Goal: Feedback & Contribution: Leave review/rating

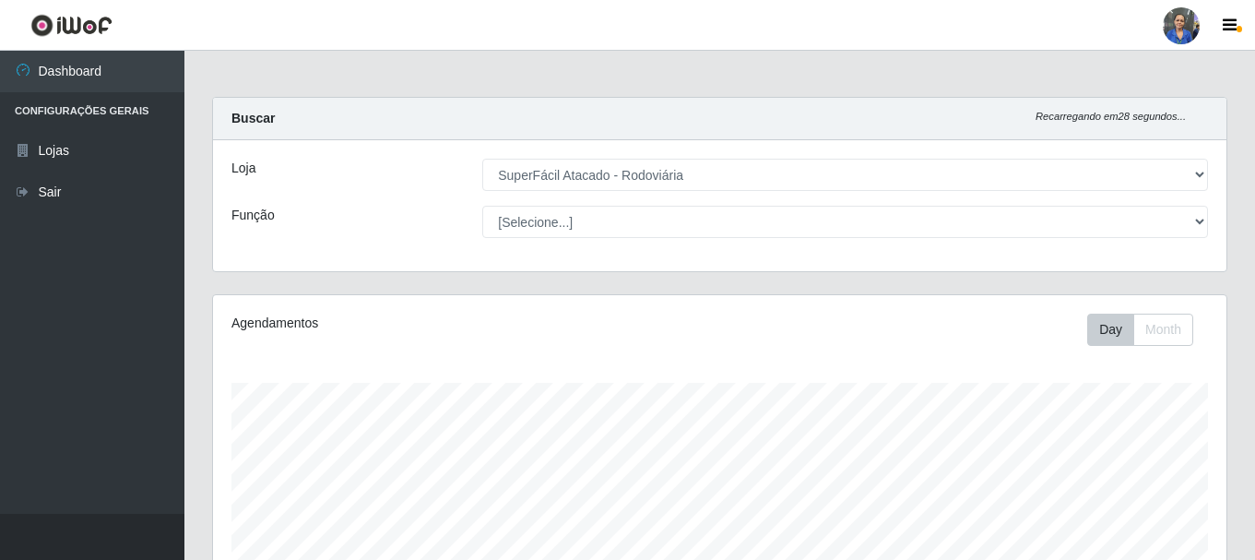
select select "400"
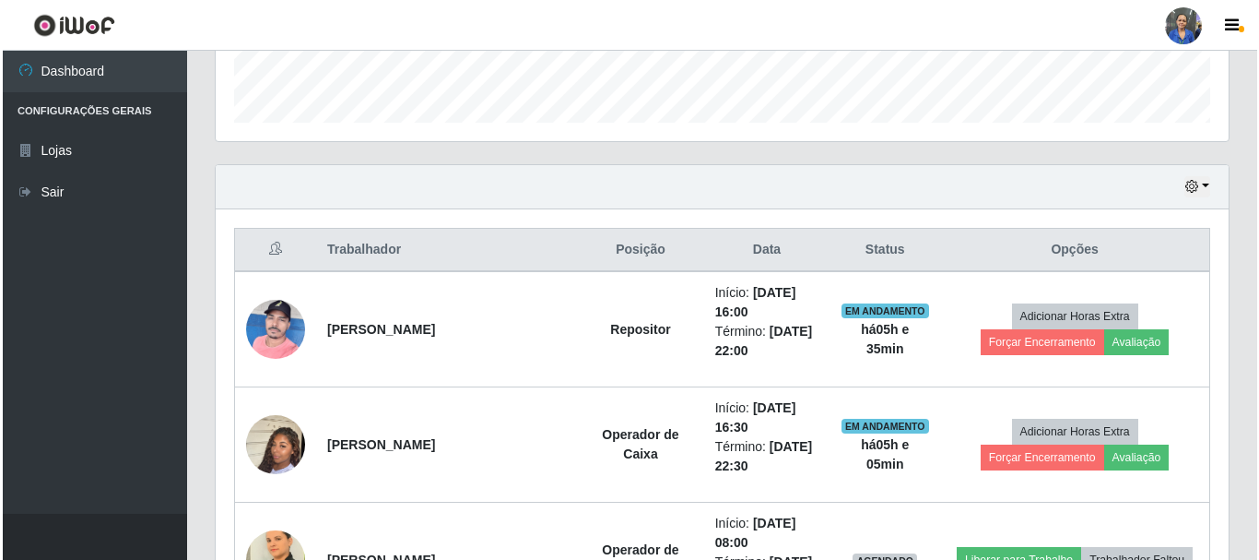
scroll to position [553, 0]
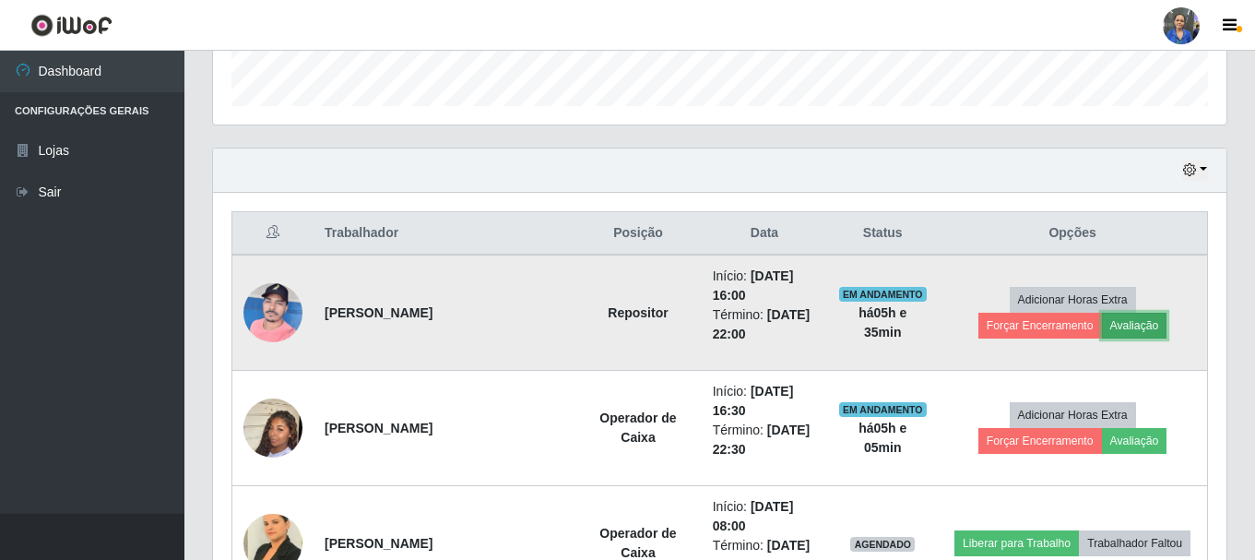
click at [1102, 329] on button "Avaliação" at bounding box center [1134, 326] width 65 height 26
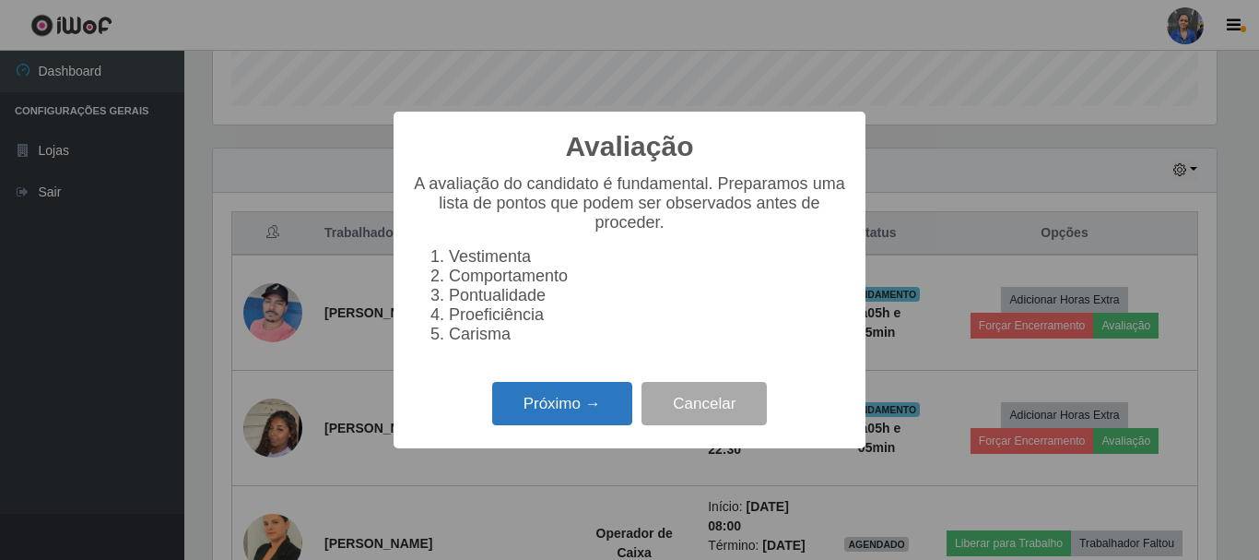
click at [581, 416] on button "Próximo →" at bounding box center [562, 403] width 140 height 43
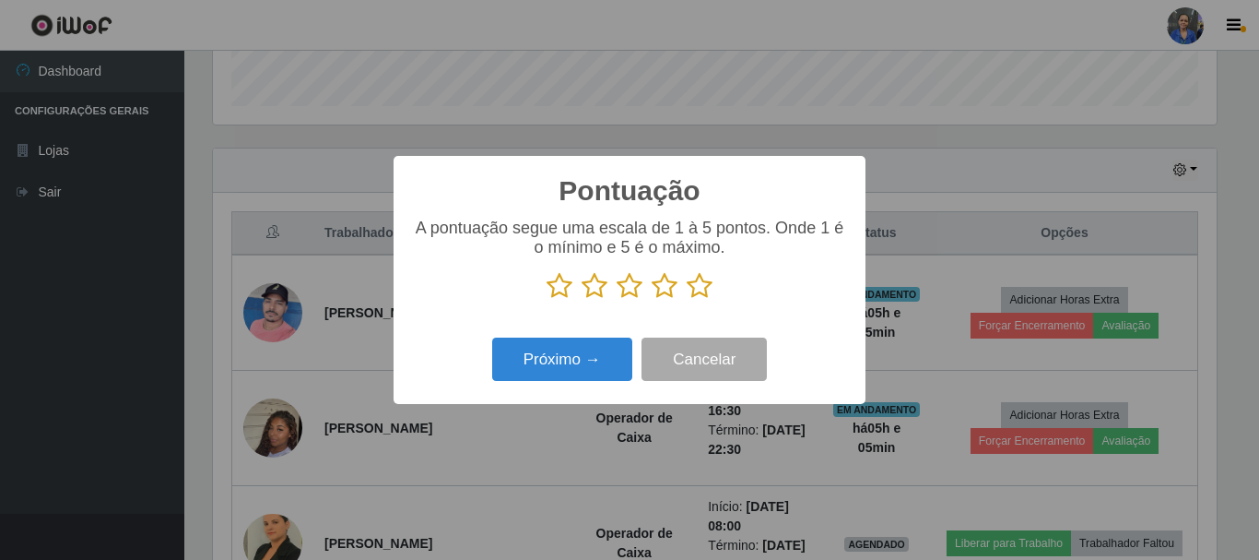
drag, startPoint x: 669, startPoint y: 287, endPoint x: 661, endPoint y: 297, distance: 13.1
click at [667, 287] on icon at bounding box center [665, 286] width 26 height 28
click at [652, 300] on input "radio" at bounding box center [652, 300] width 0 height 0
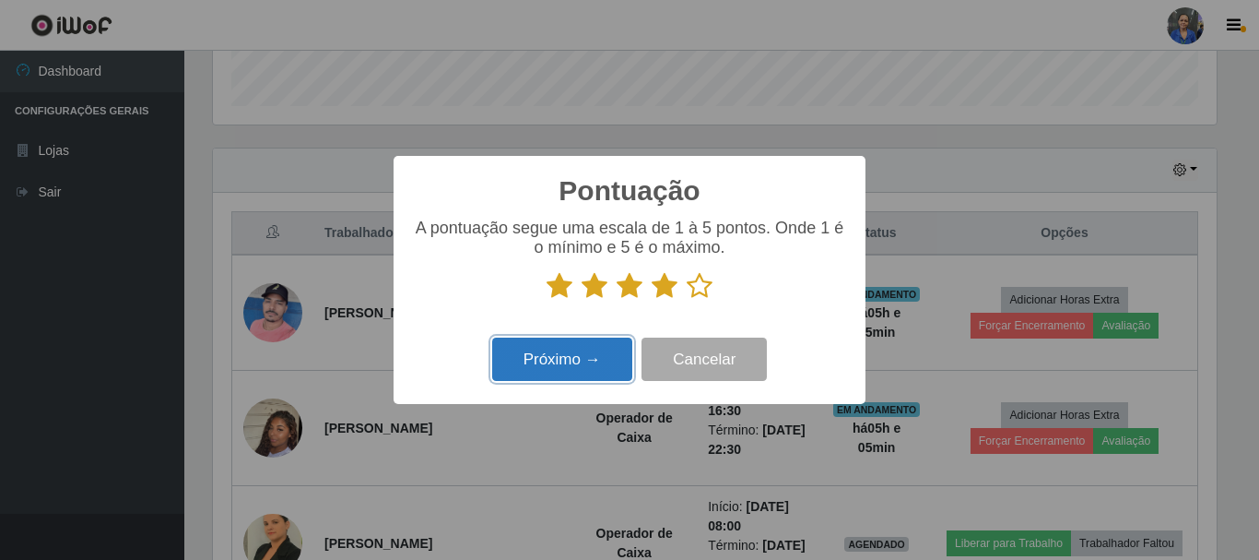
click at [563, 367] on button "Próximo →" at bounding box center [562, 358] width 140 height 43
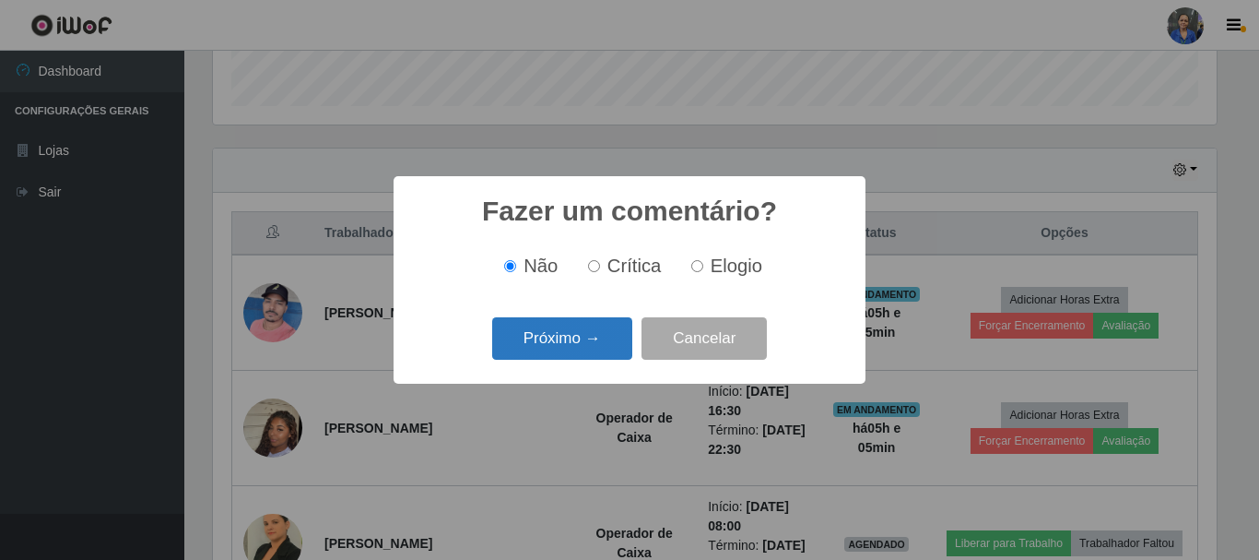
drag, startPoint x: 591, startPoint y: 268, endPoint x: 536, endPoint y: 358, distance: 105.1
click at [591, 271] on input "Crítica" at bounding box center [594, 266] width 12 height 12
radio input "true"
click at [580, 343] on button "Próximo →" at bounding box center [562, 338] width 140 height 43
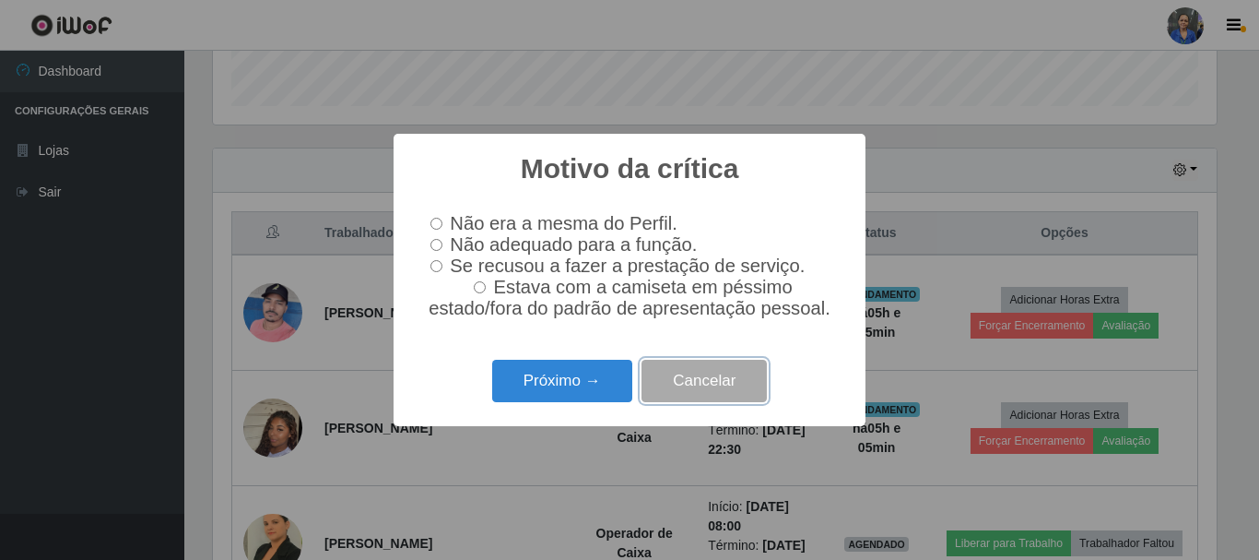
click at [719, 383] on button "Cancelar" at bounding box center [704, 381] width 125 height 43
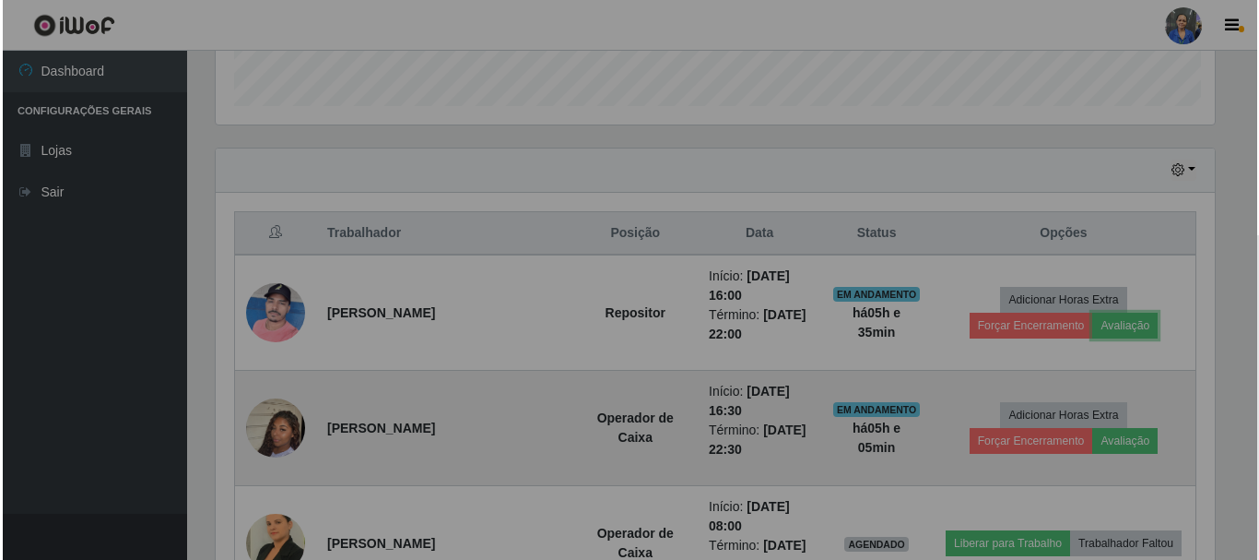
scroll to position [383, 1013]
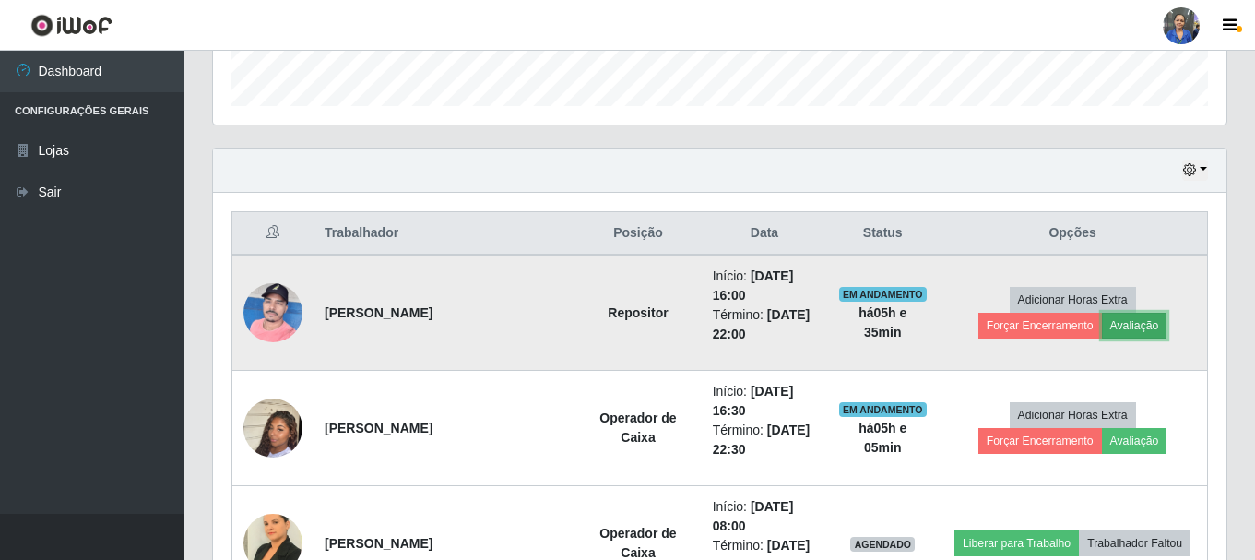
click at [1102, 333] on button "Avaliação" at bounding box center [1134, 326] width 65 height 26
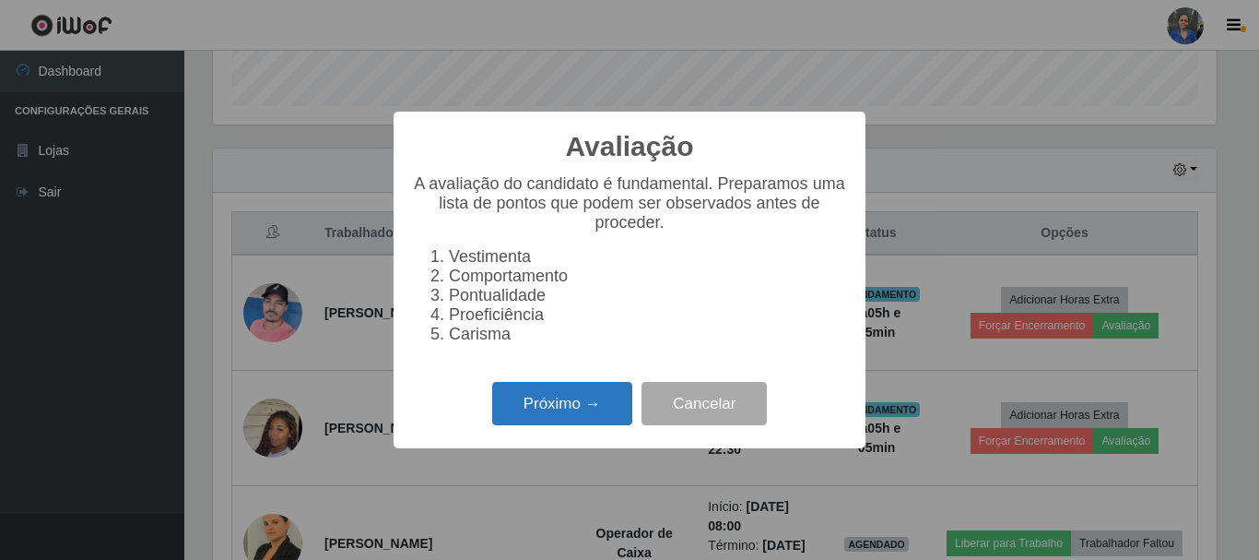
click at [561, 405] on button "Próximo →" at bounding box center [562, 403] width 140 height 43
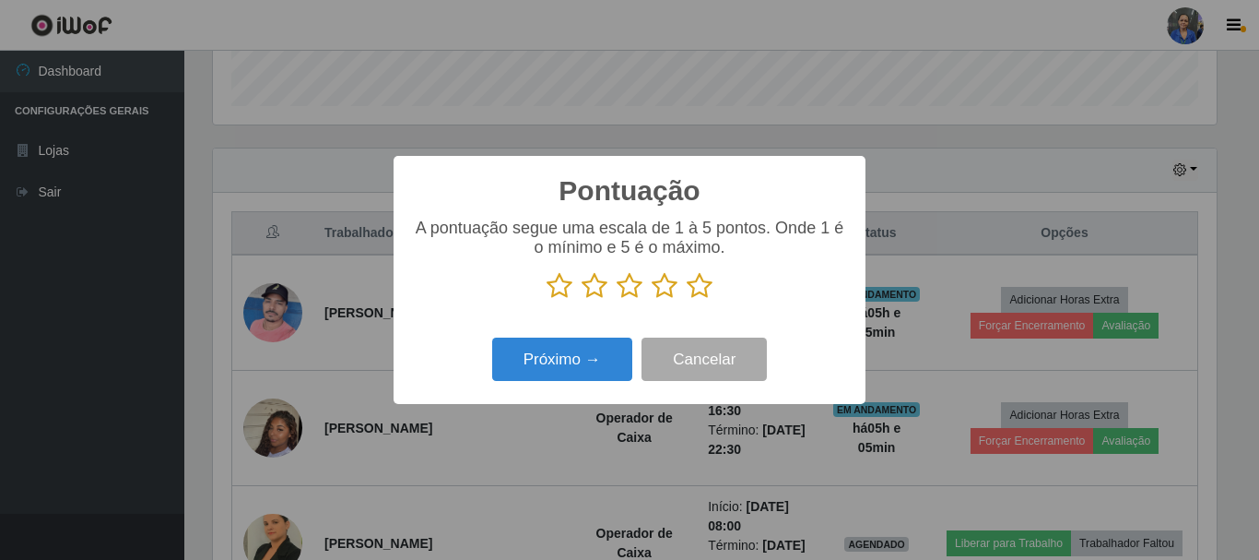
scroll to position [921460, 920838]
click at [667, 296] on icon at bounding box center [665, 286] width 26 height 28
click at [652, 300] on input "radio" at bounding box center [652, 300] width 0 height 0
drag, startPoint x: 704, startPoint y: 289, endPoint x: 591, endPoint y: 361, distance: 134.8
click at [701, 293] on icon at bounding box center [700, 286] width 26 height 28
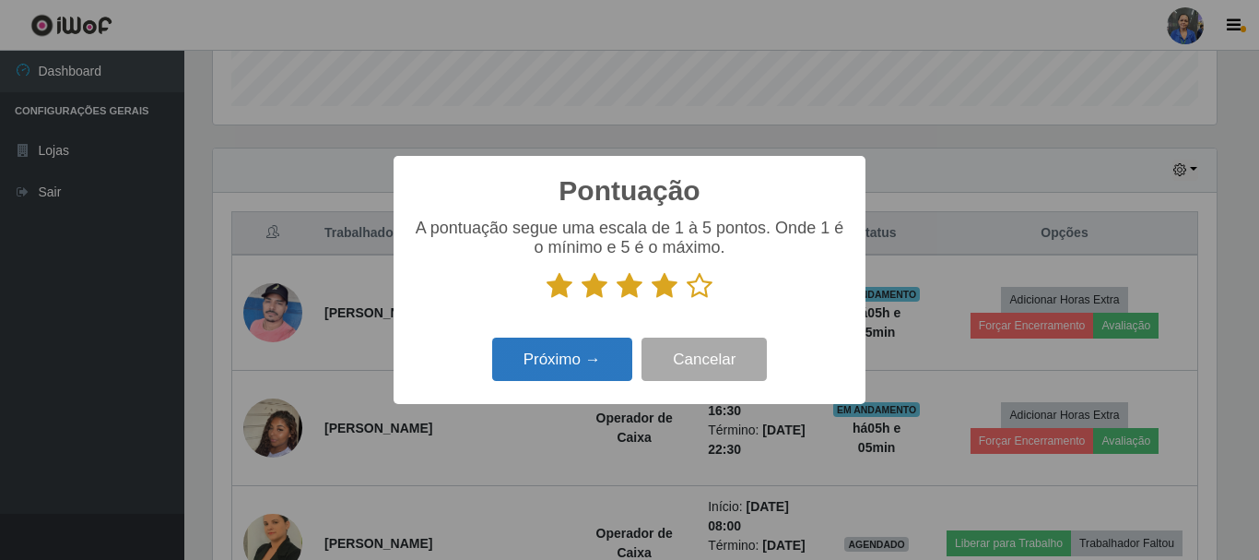
click at [687, 300] on input "radio" at bounding box center [687, 300] width 0 height 0
click at [588, 371] on button "Próximo →" at bounding box center [562, 358] width 140 height 43
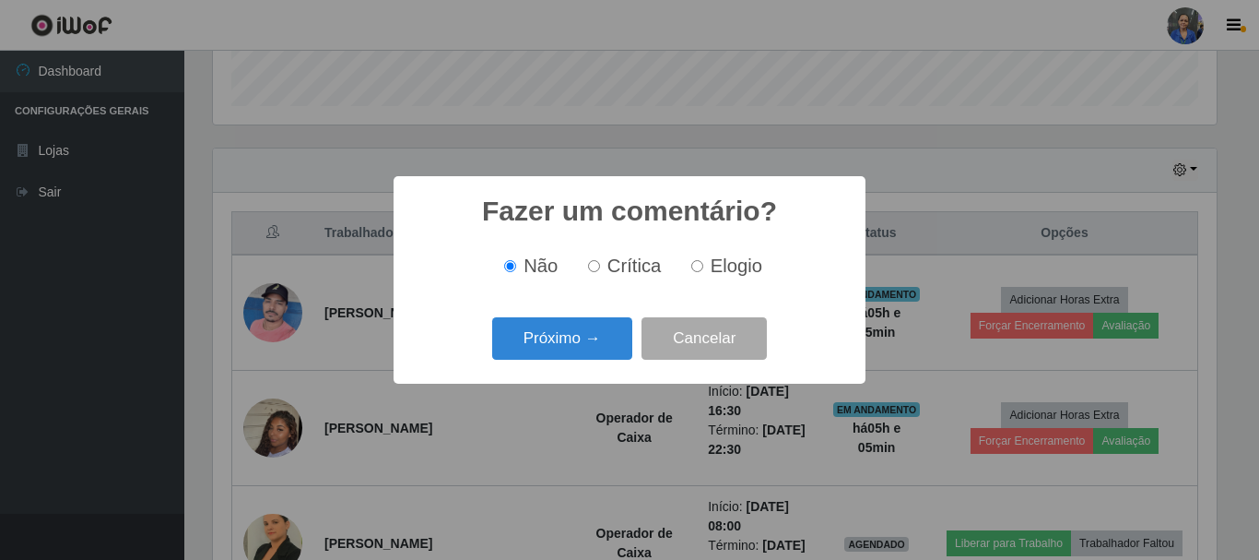
click at [714, 265] on span "Elogio" at bounding box center [737, 265] width 52 height 20
click at [703, 265] on input "Elogio" at bounding box center [697, 266] width 12 height 12
radio input "true"
click at [545, 342] on button "Próximo →" at bounding box center [562, 338] width 140 height 43
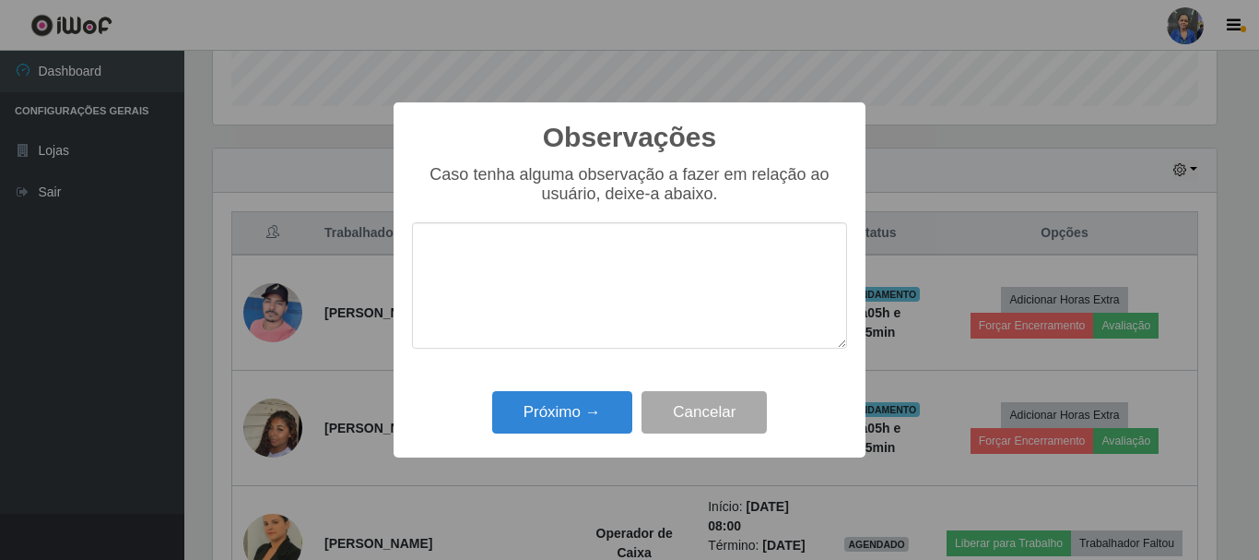
drag, startPoint x: 546, startPoint y: 304, endPoint x: 659, endPoint y: 99, distance: 234.8
click at [558, 285] on textarea at bounding box center [629, 285] width 435 height 126
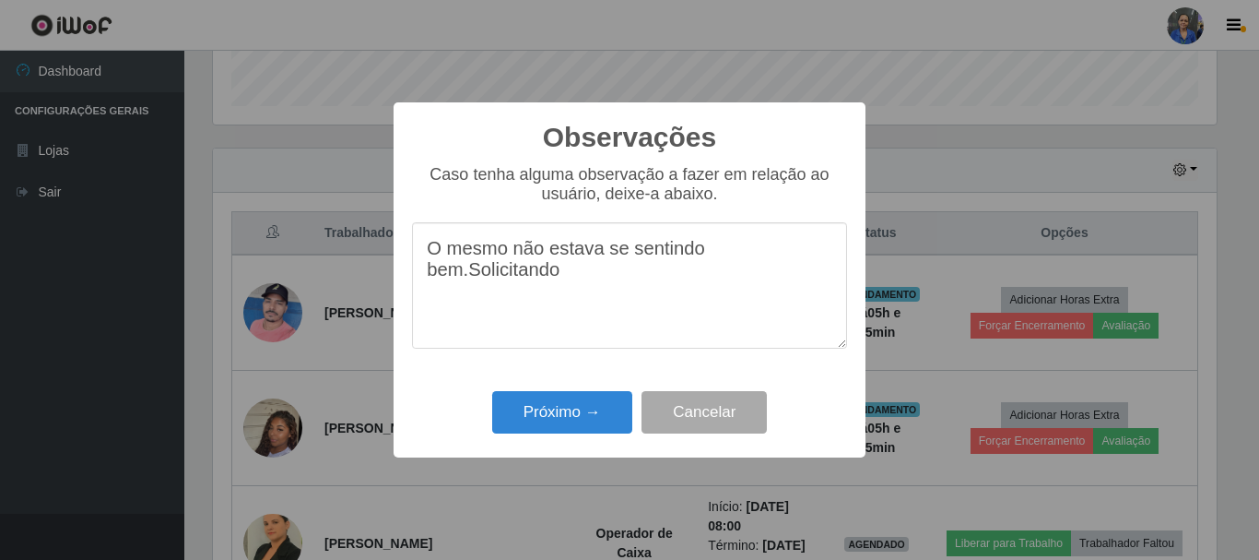
click at [471, 281] on textarea "O mesmo não estava se sentindo bem.Solicitando" at bounding box center [629, 285] width 435 height 126
click at [547, 280] on textarea "O mesmo não estava se sentindo bem. Solicitando" at bounding box center [629, 285] width 435 height 126
click at [562, 284] on textarea "O mesmo não estava se sentindo bem. Solicitando sua saida antecipada ." at bounding box center [629, 285] width 435 height 126
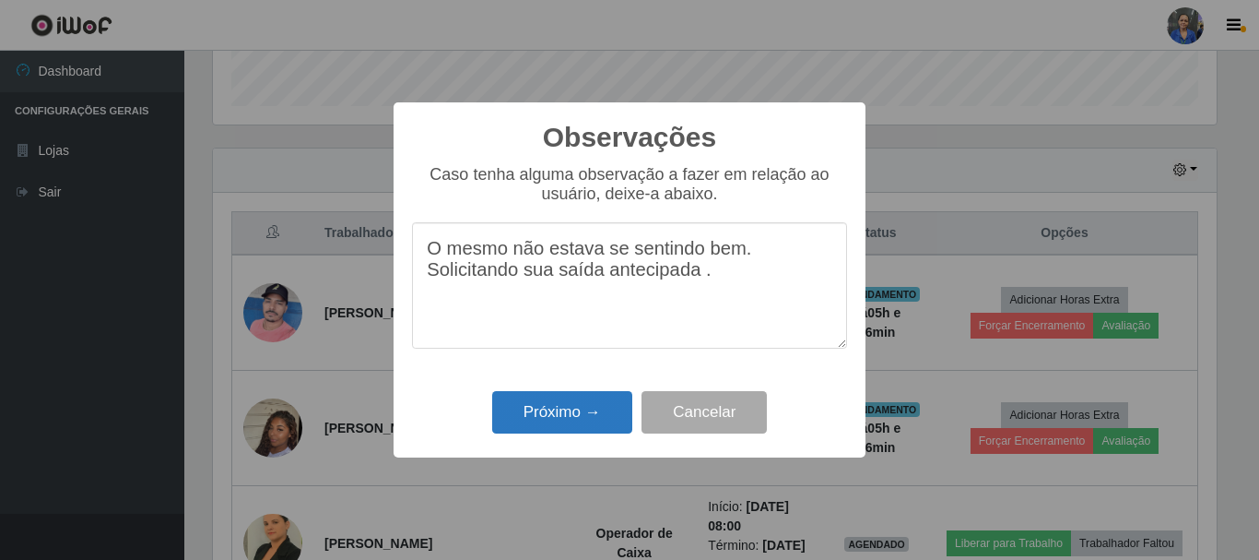
type textarea "O mesmo não estava se sentindo bem. Solicitando sua saída antecipada ."
click at [563, 418] on button "Próximo →" at bounding box center [562, 412] width 140 height 43
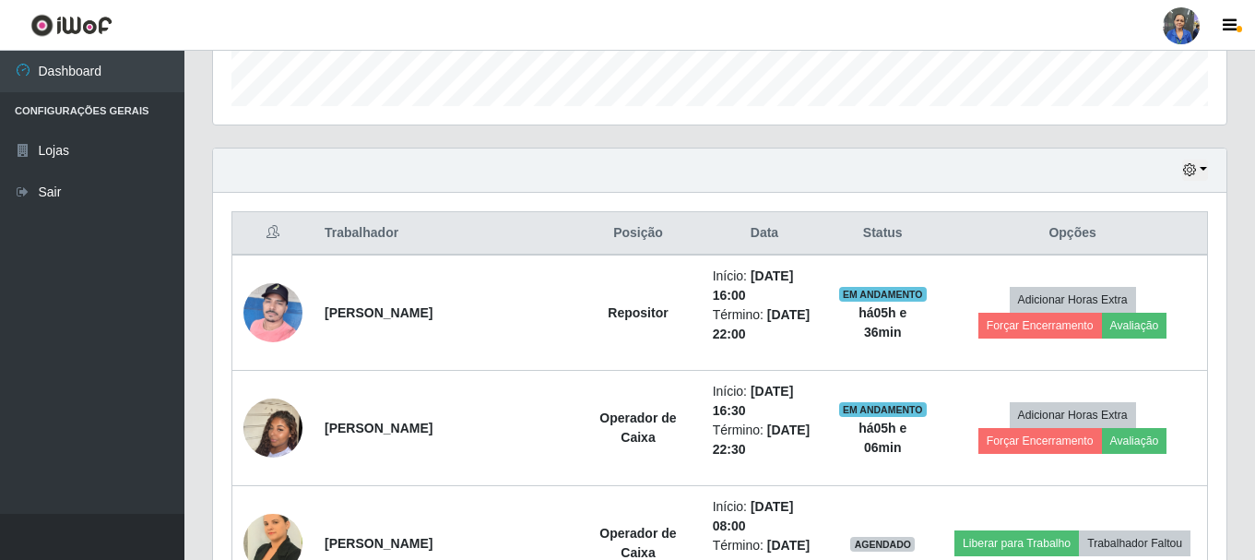
scroll to position [383, 1013]
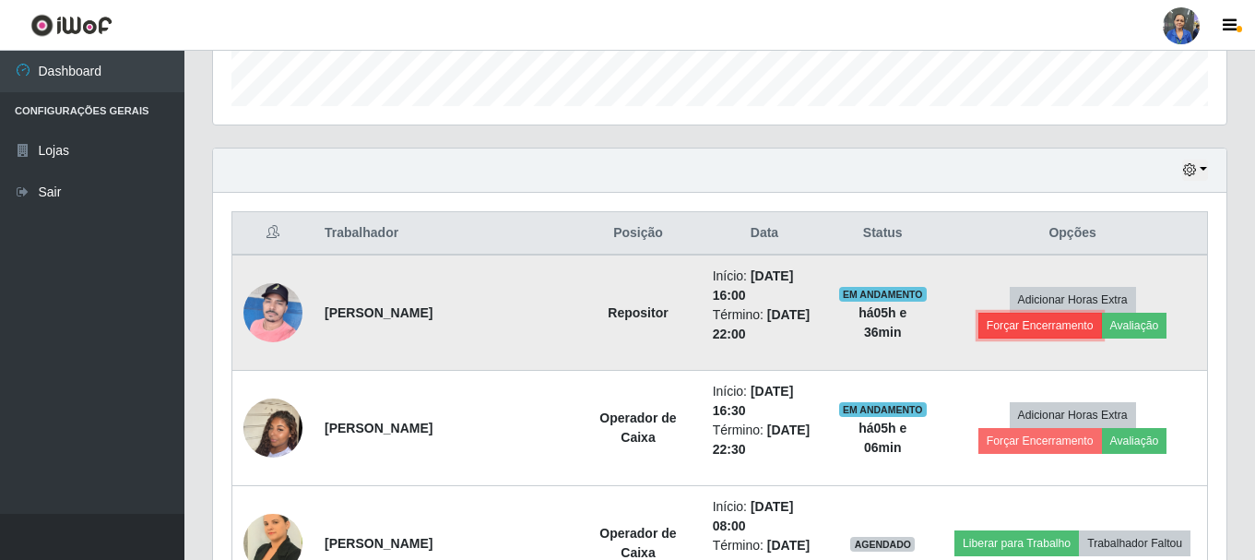
click at [1102, 313] on button "Forçar Encerramento" at bounding box center [1040, 326] width 124 height 26
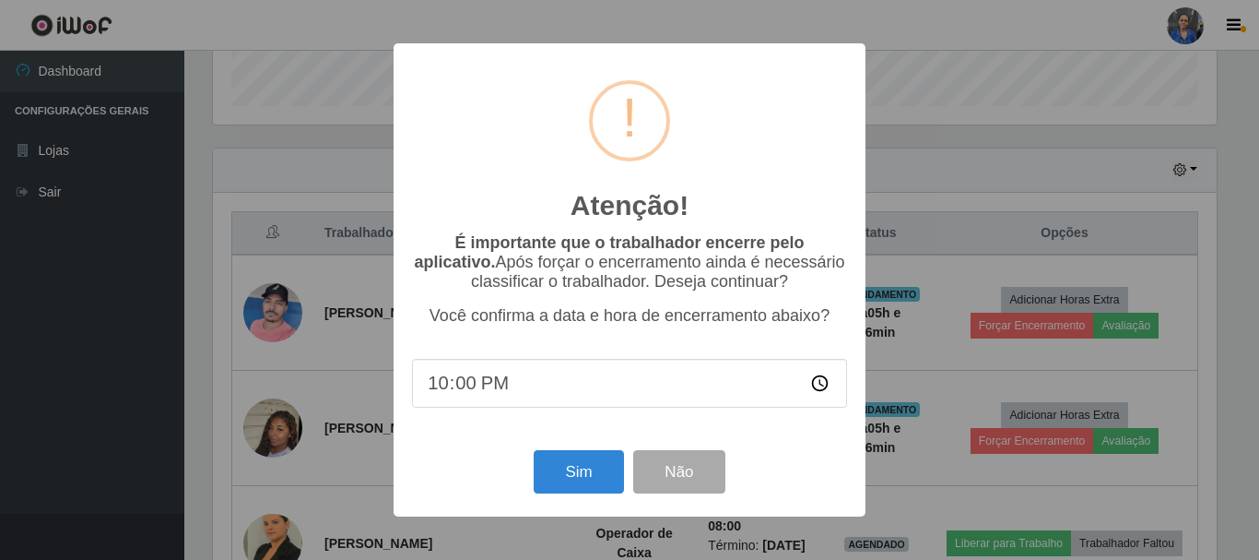
click at [511, 387] on input "22:00" at bounding box center [629, 383] width 435 height 49
drag, startPoint x: 486, startPoint y: 377, endPoint x: 475, endPoint y: 388, distance: 15.6
click at [486, 381] on input "22:00" at bounding box center [629, 383] width 435 height 49
click at [459, 391] on input "22:00" at bounding box center [629, 383] width 435 height 49
click at [449, 385] on input "22:00" at bounding box center [629, 383] width 435 height 49
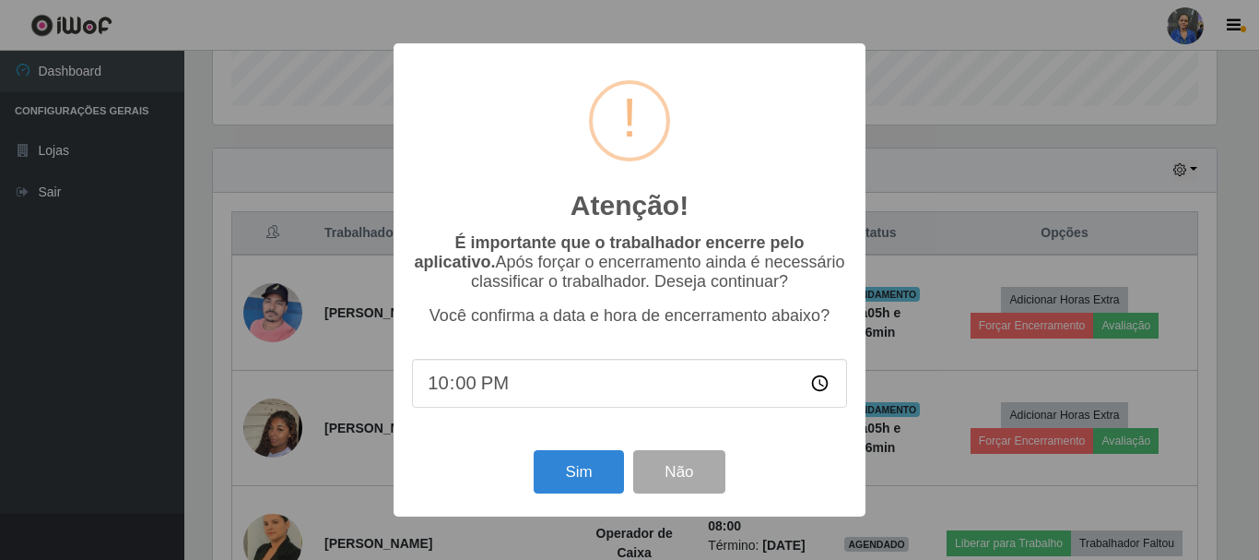
click at [442, 390] on input "22:00" at bounding box center [629, 383] width 435 height 49
type input "21:30"
click at [607, 478] on button "Sim" at bounding box center [578, 471] width 89 height 43
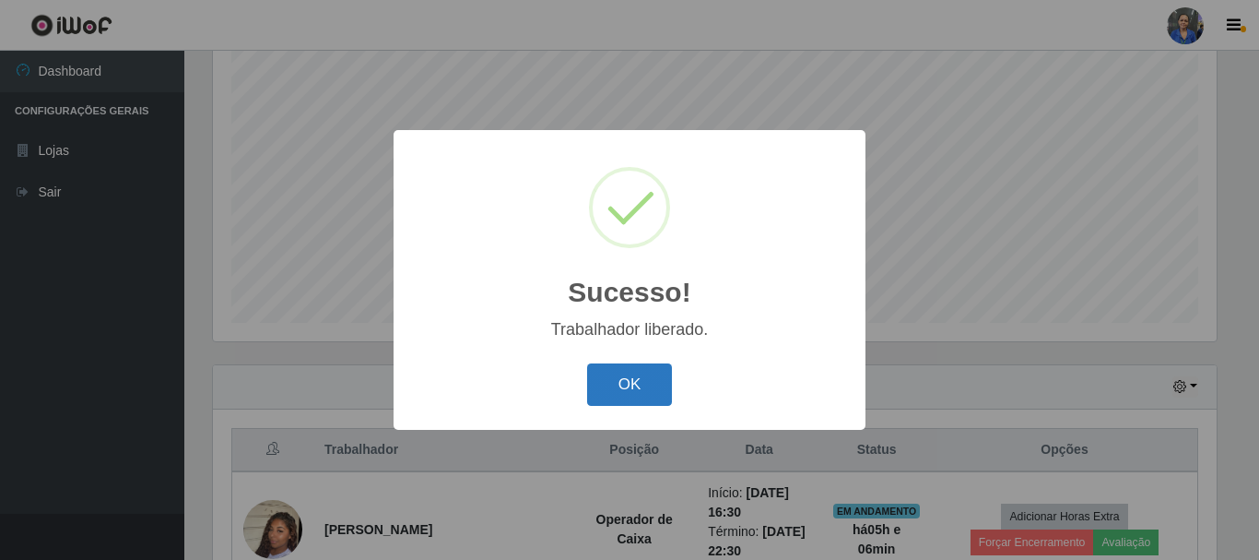
click at [635, 400] on button "OK" at bounding box center [630, 384] width 86 height 43
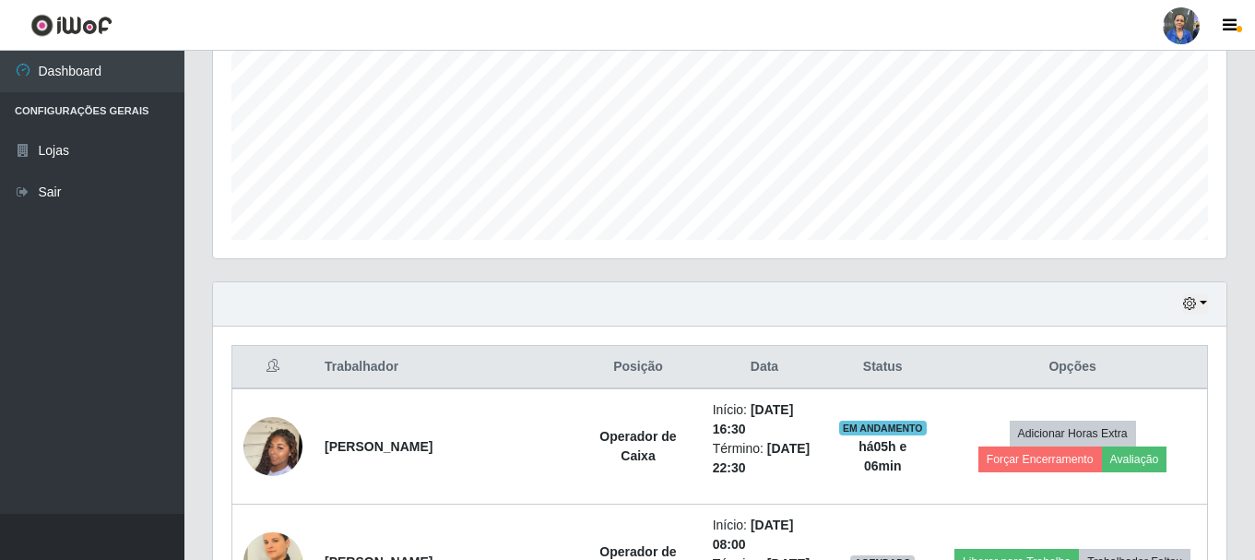
scroll to position [613, 0]
